Goal: Find specific page/section: Find specific page/section

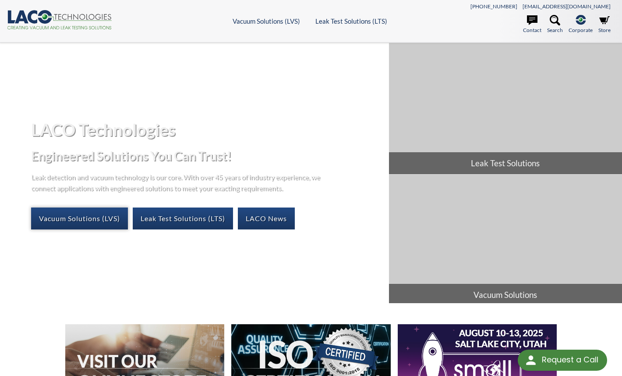
click at [92, 218] on link "Vacuum Solutions (LVS)" at bounding box center [79, 218] width 97 height 22
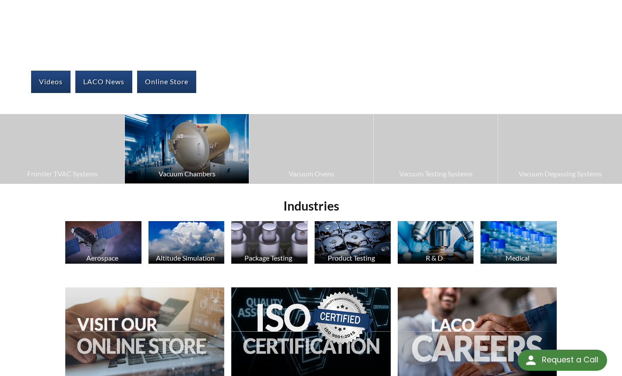
scroll to position [120, 0]
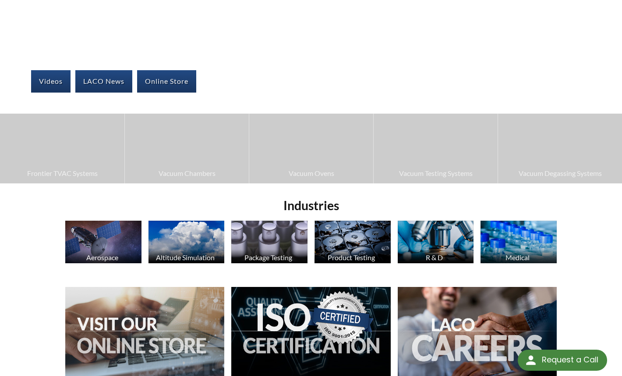
click at [441, 247] on img at bounding box center [436, 241] width 76 height 43
